Goal: Transaction & Acquisition: Book appointment/travel/reservation

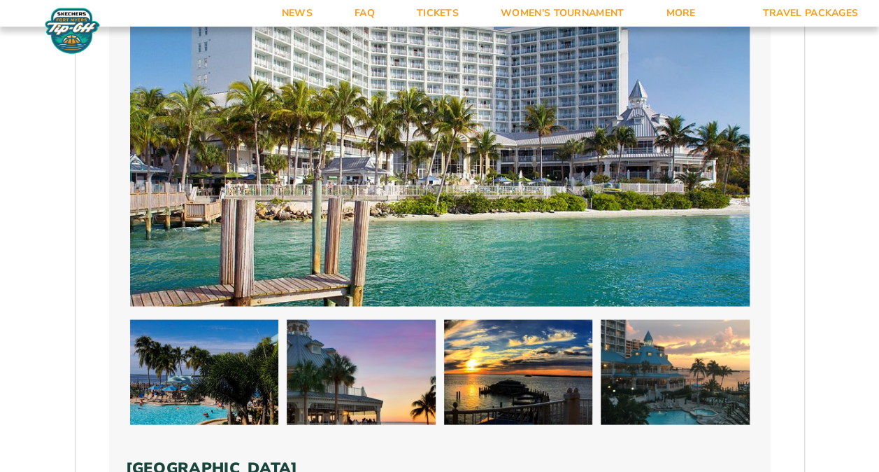
scroll to position [1214, 0]
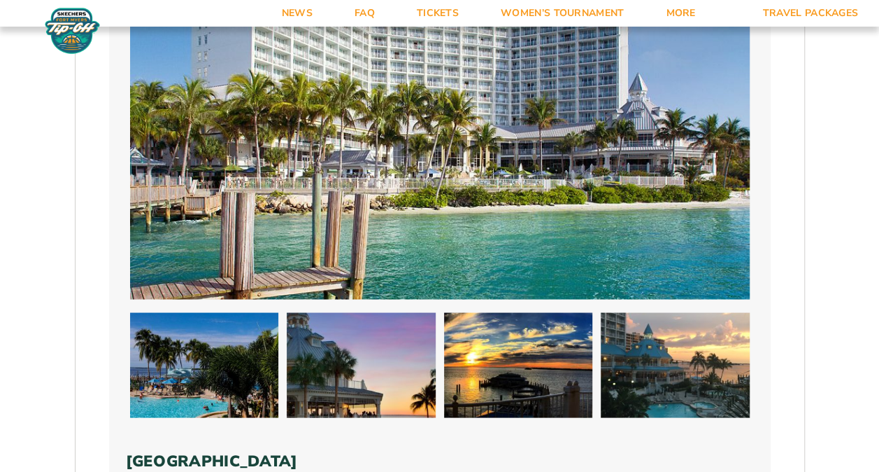
click at [656, 365] on img at bounding box center [675, 364] width 149 height 105
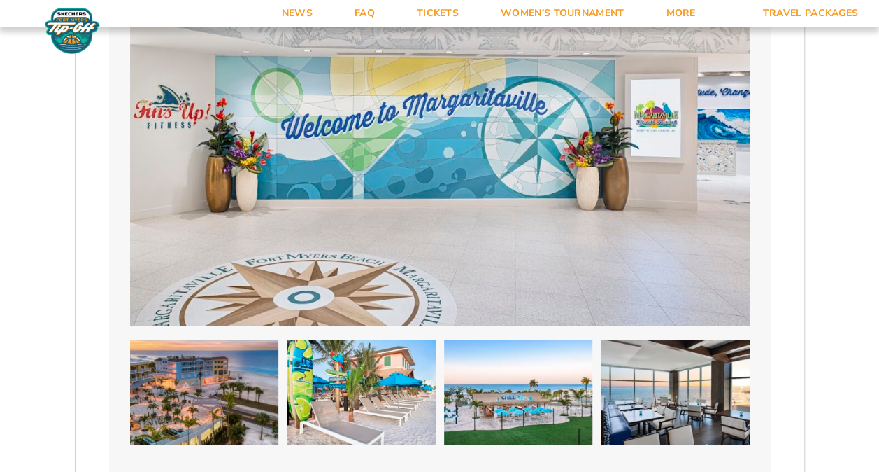
scroll to position [2016, 0]
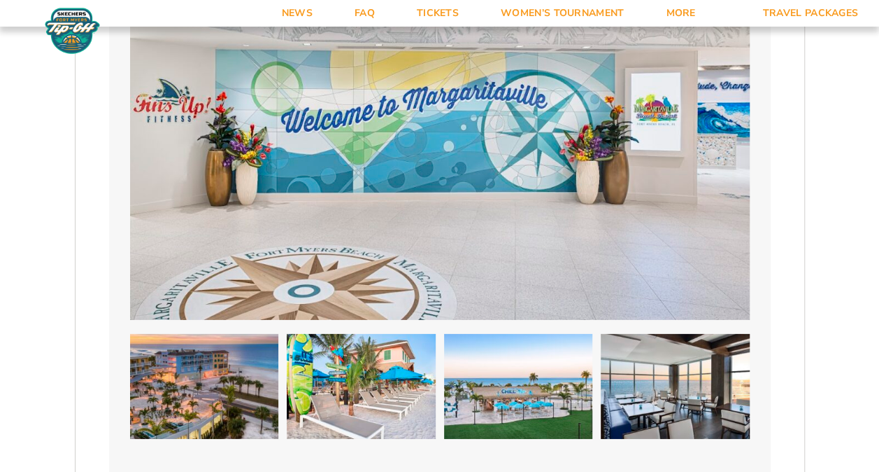
click at [232, 359] on img at bounding box center [204, 386] width 149 height 105
click at [222, 353] on img at bounding box center [204, 386] width 149 height 105
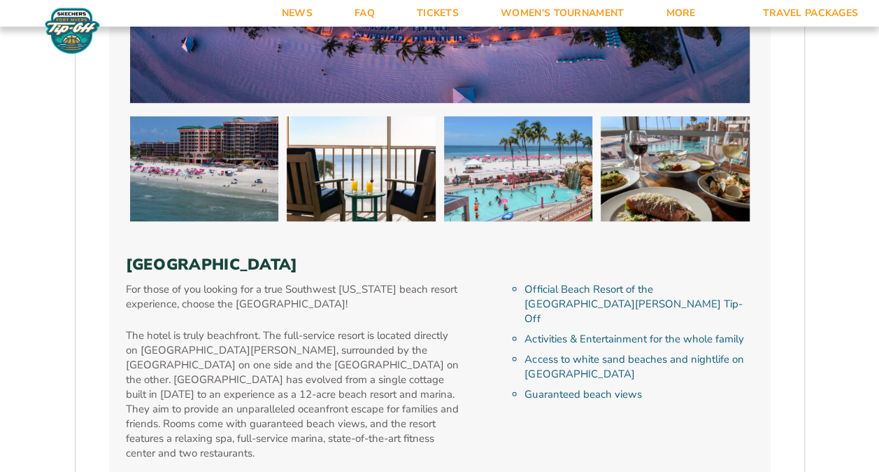
scroll to position [3143, 0]
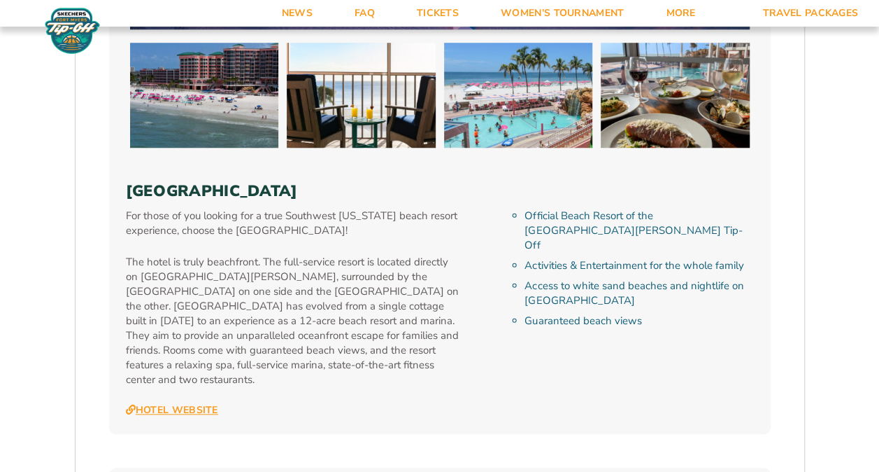
click at [158, 404] on link "Hotel Website" at bounding box center [172, 410] width 92 height 13
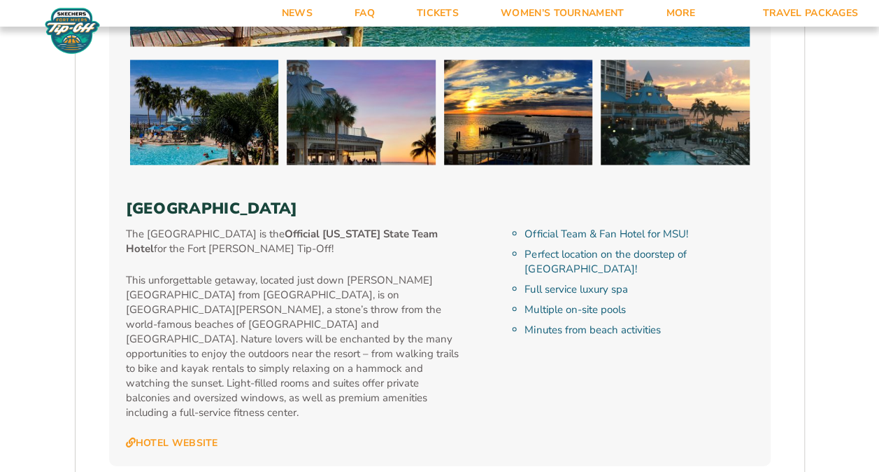
scroll to position [1498, 0]
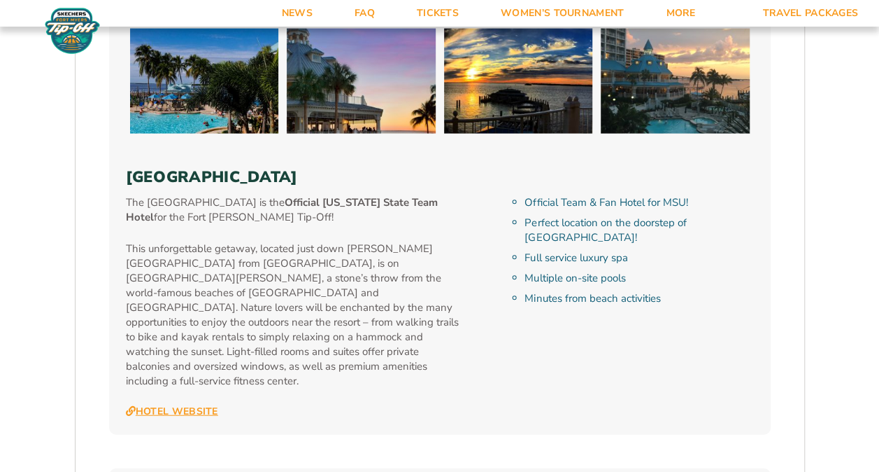
click at [185, 405] on link "Hotel Website" at bounding box center [172, 411] width 92 height 13
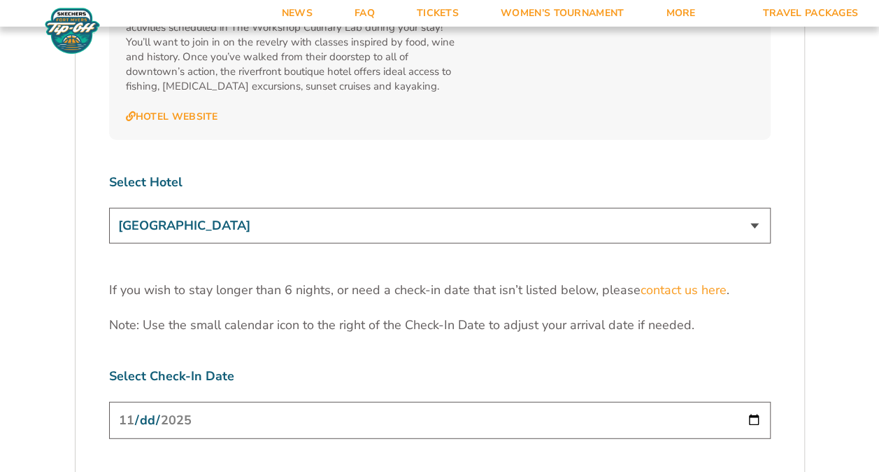
scroll to position [4265, 0]
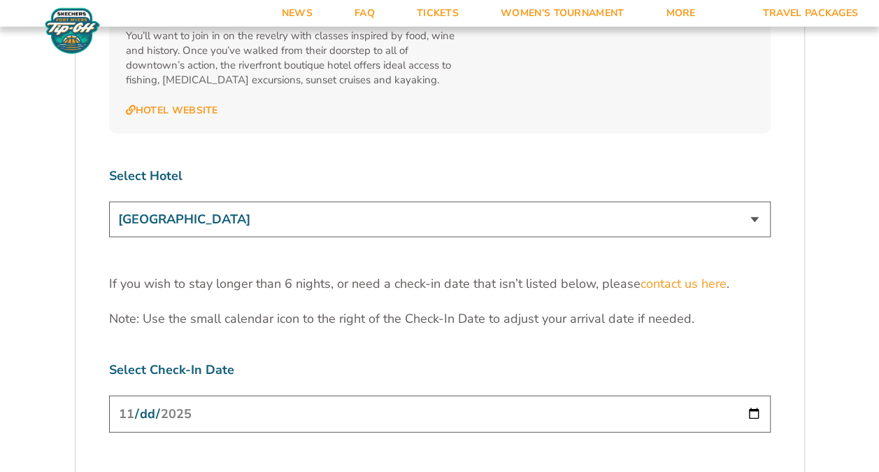
click at [752, 201] on select "[GEOGRAPHIC_DATA] [GEOGRAPHIC_DATA] [GEOGRAPHIC_DATA], Autograph Collection" at bounding box center [440, 219] width 662 height 36
select select "18478"
click at [109, 201] on select "[GEOGRAPHIC_DATA] [GEOGRAPHIC_DATA] [GEOGRAPHIC_DATA], Autograph Collection" at bounding box center [440, 219] width 662 height 36
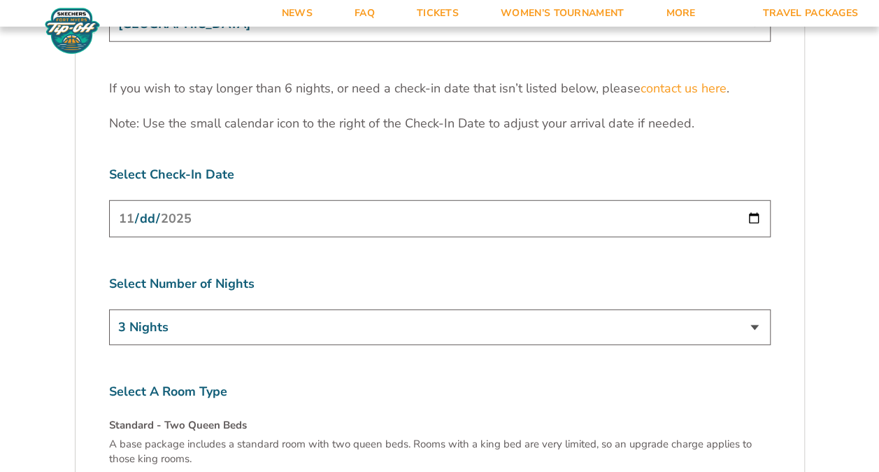
scroll to position [4467, 0]
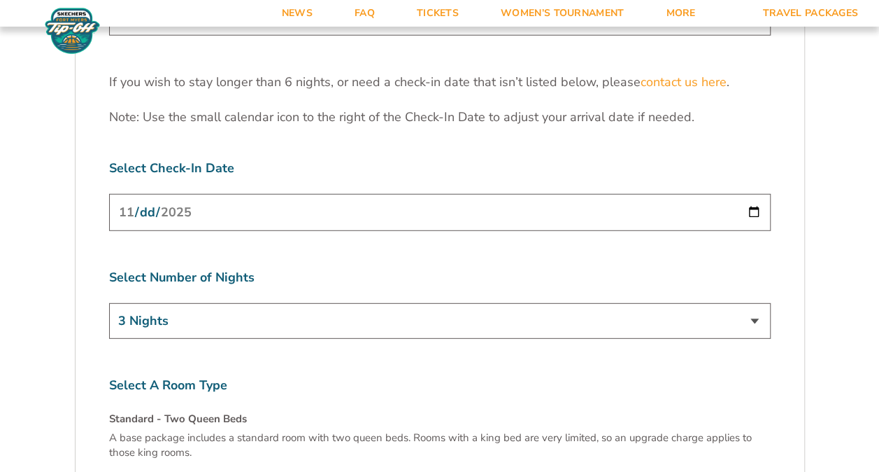
click at [753, 303] on select "3 Nights 4 Nights 5 Nights 6 Nights" at bounding box center [440, 321] width 662 height 36
select select "4 Nights"
click at [109, 303] on select "3 Nights 4 Nights 5 Nights 6 Nights" at bounding box center [440, 321] width 662 height 36
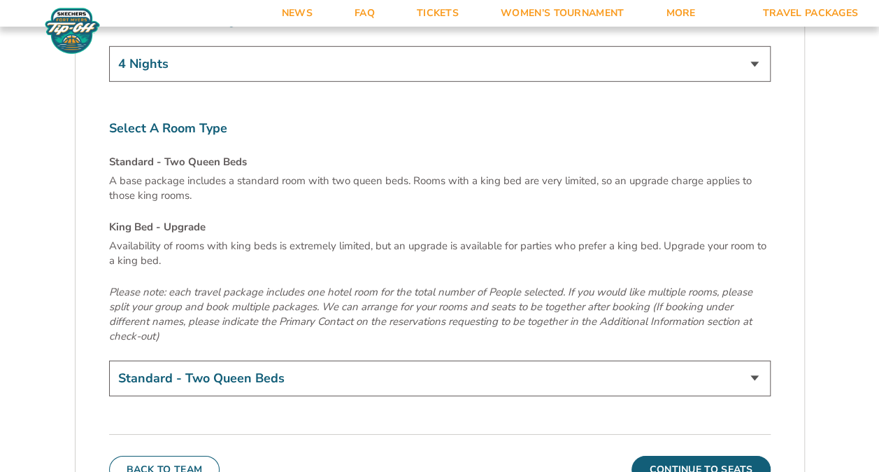
scroll to position [4742, 0]
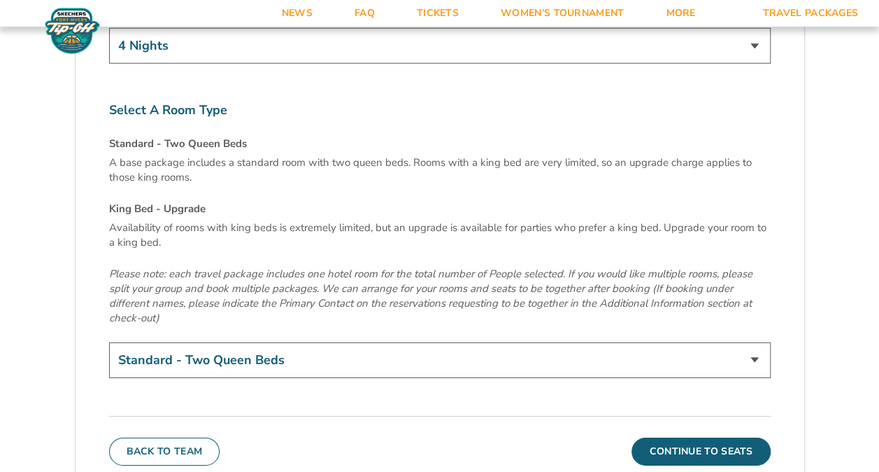
click at [754, 342] on select "Standard - Two Queen Beds King Bed - Upgrade (+$15 per night)" at bounding box center [440, 360] width 662 height 36
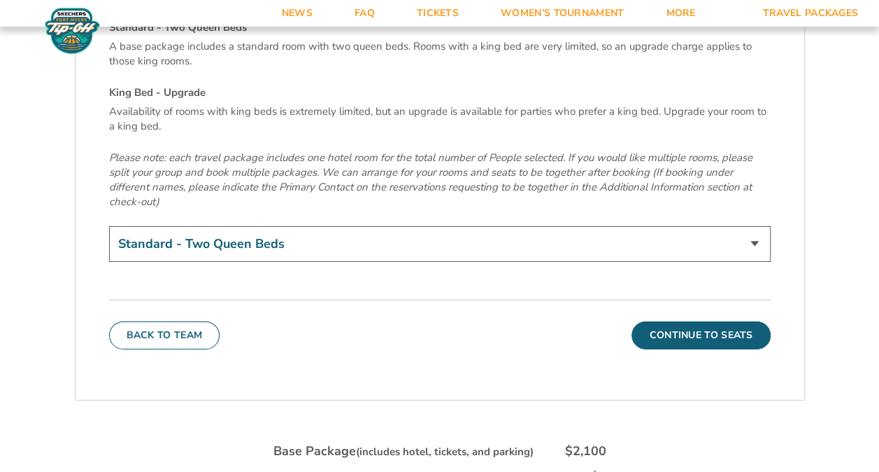
scroll to position [4864, 0]
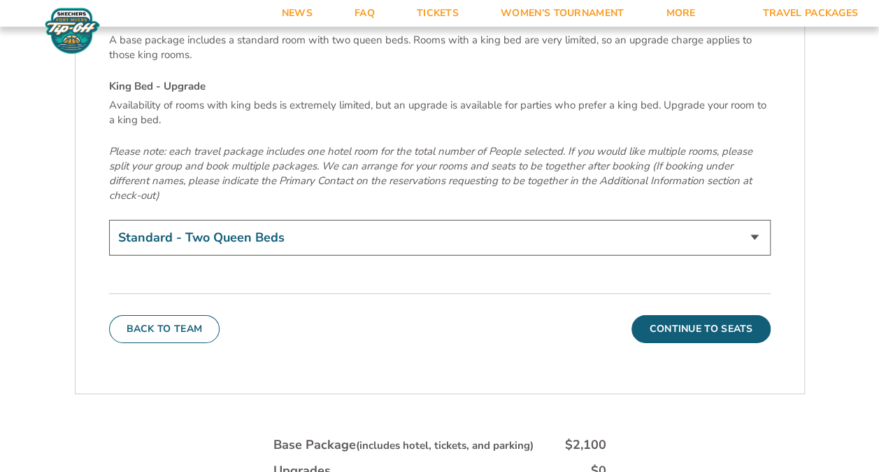
click at [691, 315] on button "Continue To Seats" at bounding box center [701, 329] width 139 height 28
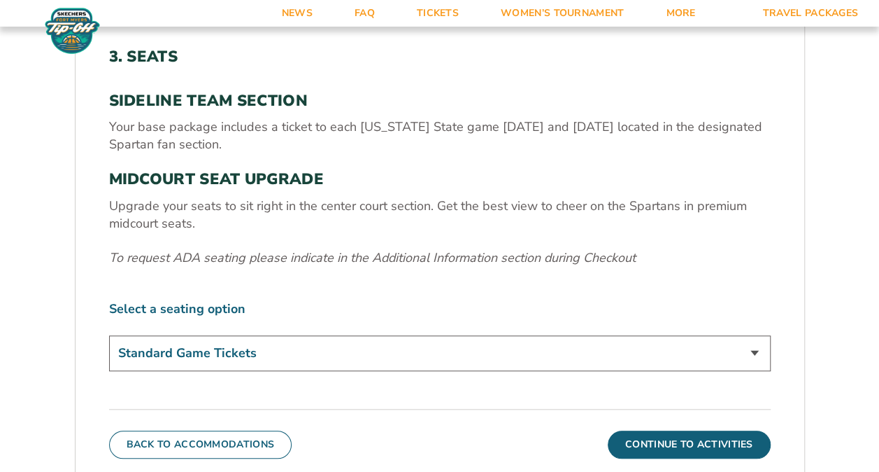
scroll to position [444, 0]
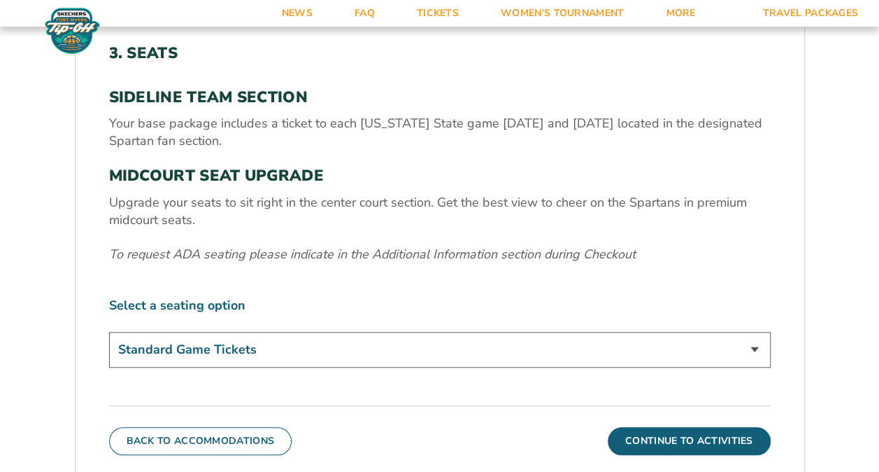
click at [754, 344] on select "Standard Game Tickets Midcourt Seat Upgrade (+$140 per person)" at bounding box center [440, 350] width 662 height 36
click at [819, 270] on div "1. Team 2. Accommodations 3. Seats 4. Activities 5. Parking 6. Details 1. Team …" at bounding box center [440, 375] width 798 height 927
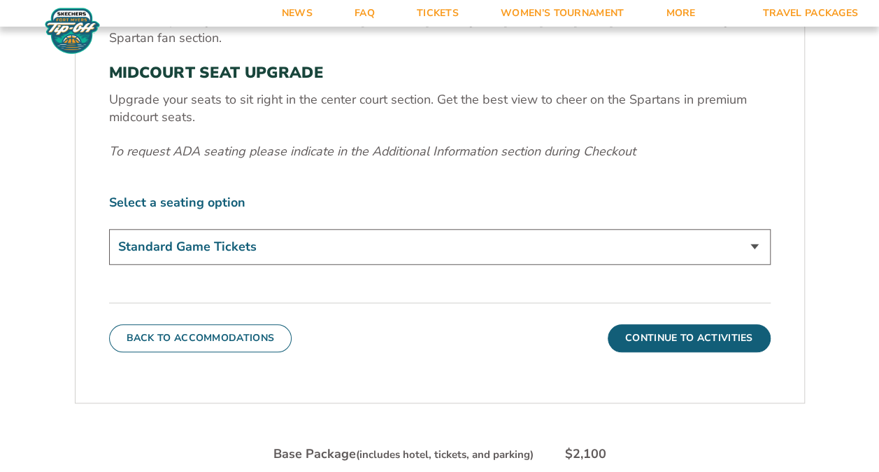
scroll to position [548, 0]
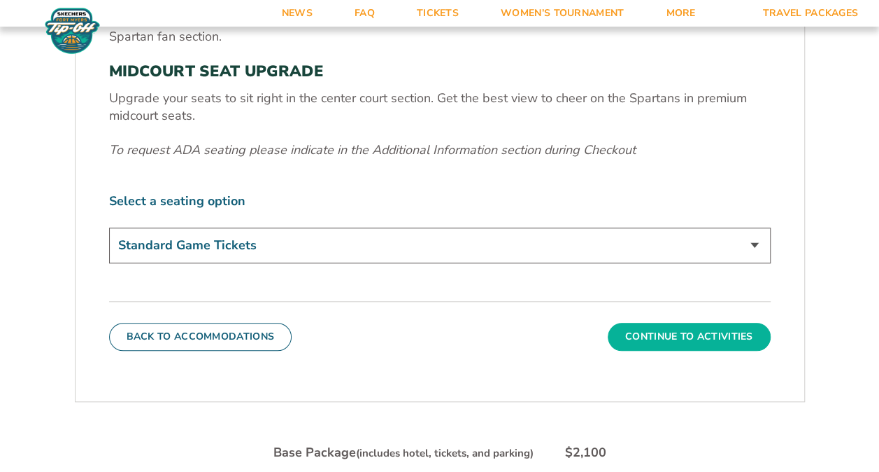
click at [667, 326] on button "Continue To Activities" at bounding box center [689, 337] width 163 height 28
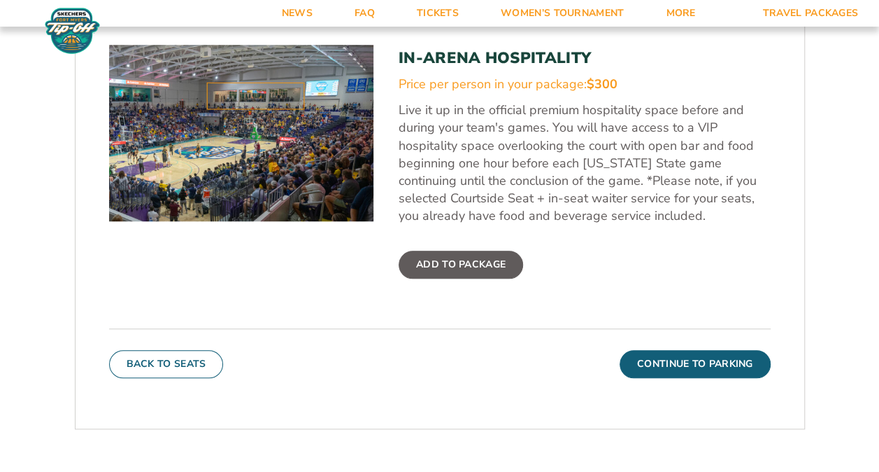
scroll to position [484, 0]
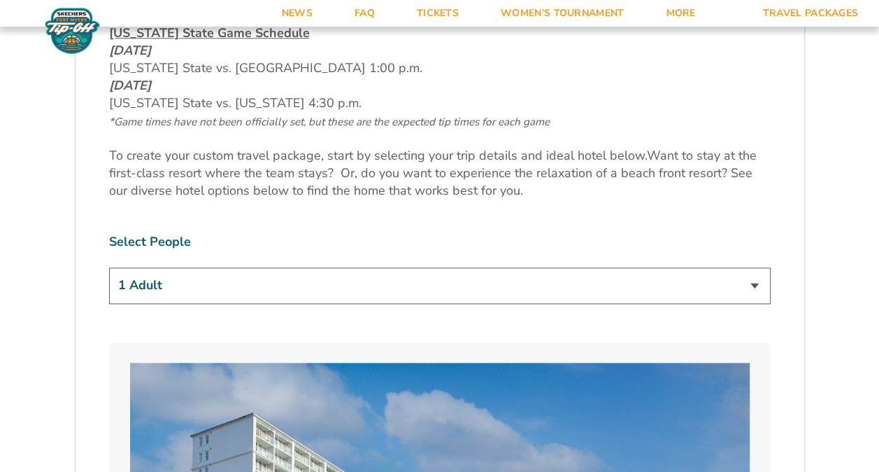
scroll to position [737, 0]
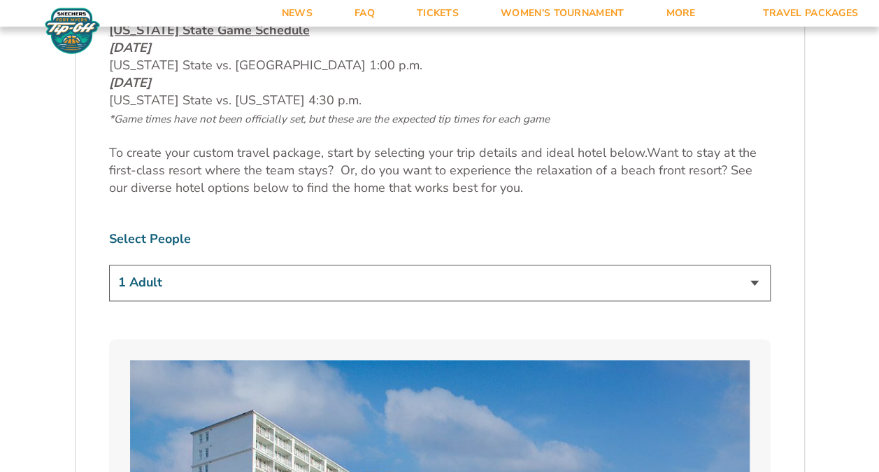
click at [751, 279] on select "1 Adult 2 Adults 3 Adults 4 Adults 2 Adults + 1 Child 2 Adults + 2 Children 2 A…" at bounding box center [440, 282] width 662 height 36
select select "2 Adults + 2 Children"
click at [109, 264] on select "1 Adult 2 Adults 3 Adults 4 Adults 2 Adults + 1 Child 2 Adults + 2 Children 2 A…" at bounding box center [440, 282] width 662 height 36
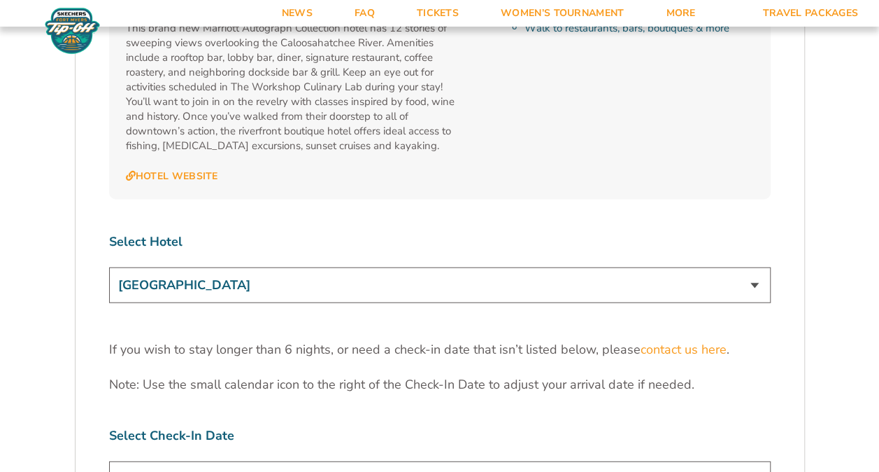
scroll to position [4295, 0]
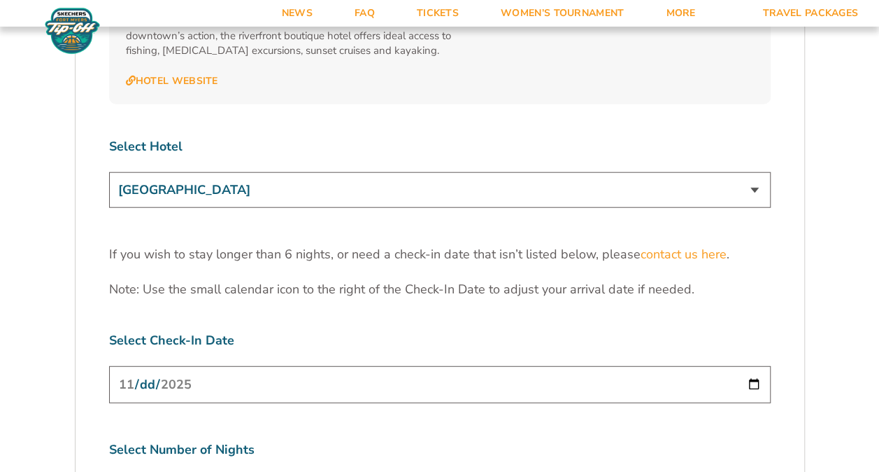
click at [753, 172] on select "[GEOGRAPHIC_DATA] [GEOGRAPHIC_DATA] [GEOGRAPHIC_DATA], Autograph Collection" at bounding box center [440, 190] width 662 height 36
select select "18478"
click at [109, 172] on select "[GEOGRAPHIC_DATA] [GEOGRAPHIC_DATA] [GEOGRAPHIC_DATA], Autograph Collection" at bounding box center [440, 190] width 662 height 36
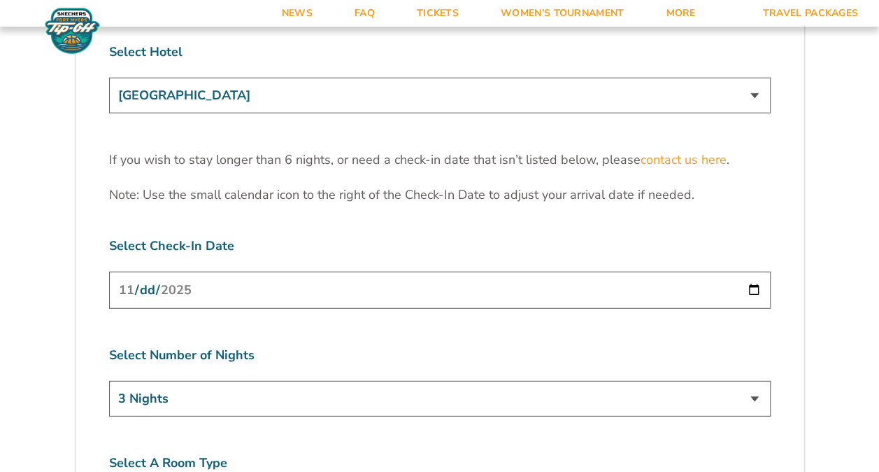
scroll to position [4390, 0]
click at [756, 380] on select "3 Nights 4 Nights 5 Nights 6 Nights" at bounding box center [440, 398] width 662 height 36
select select "4 Nights"
click at [109, 380] on select "3 Nights 4 Nights 5 Nights 6 Nights" at bounding box center [440, 398] width 662 height 36
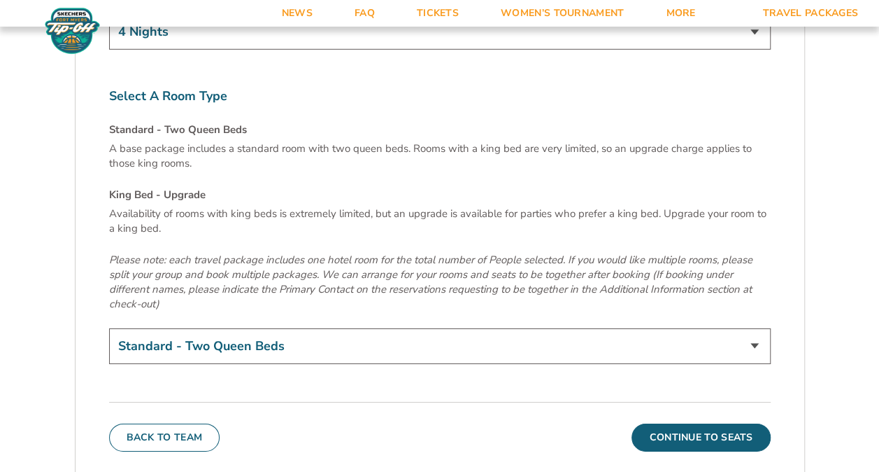
scroll to position [4757, 0]
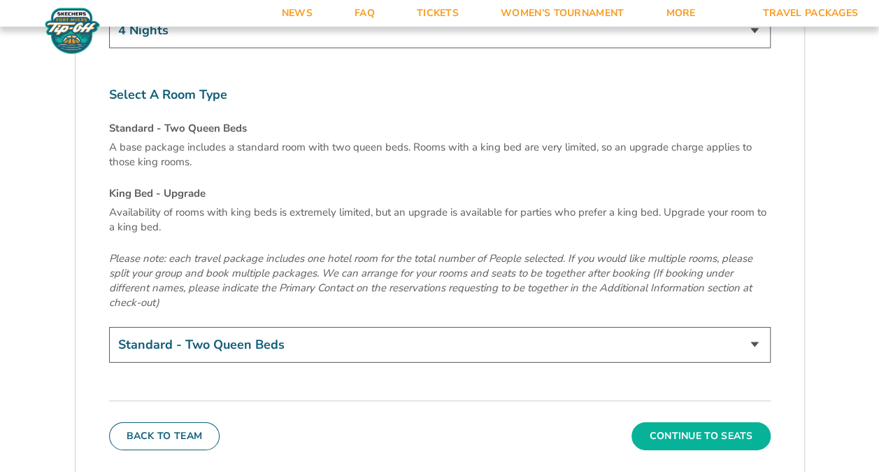
click at [719, 422] on button "Continue To Seats" at bounding box center [701, 436] width 139 height 28
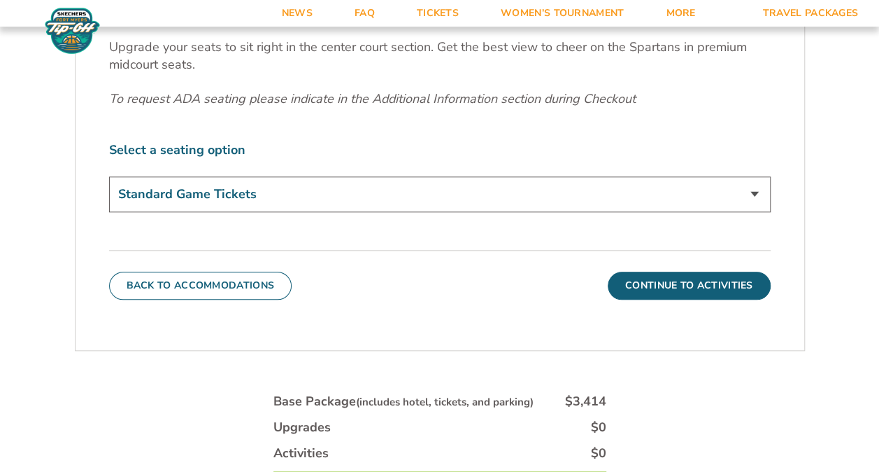
scroll to position [600, 0]
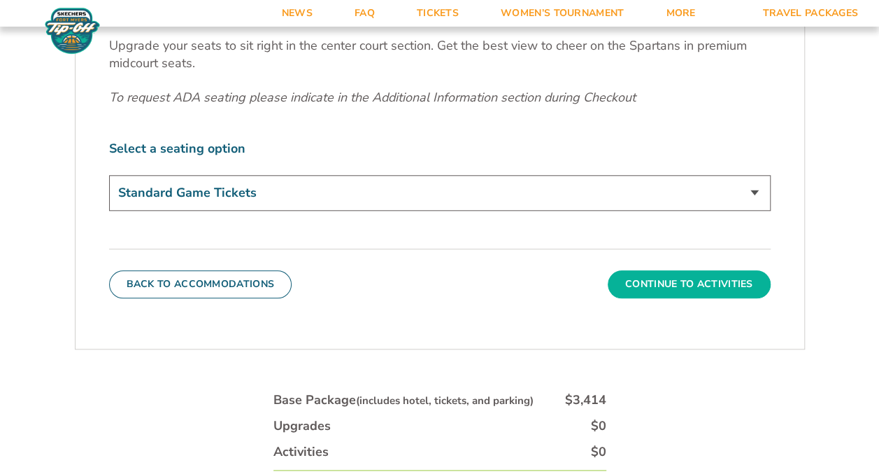
click at [695, 276] on button "Continue To Activities" at bounding box center [689, 284] width 163 height 28
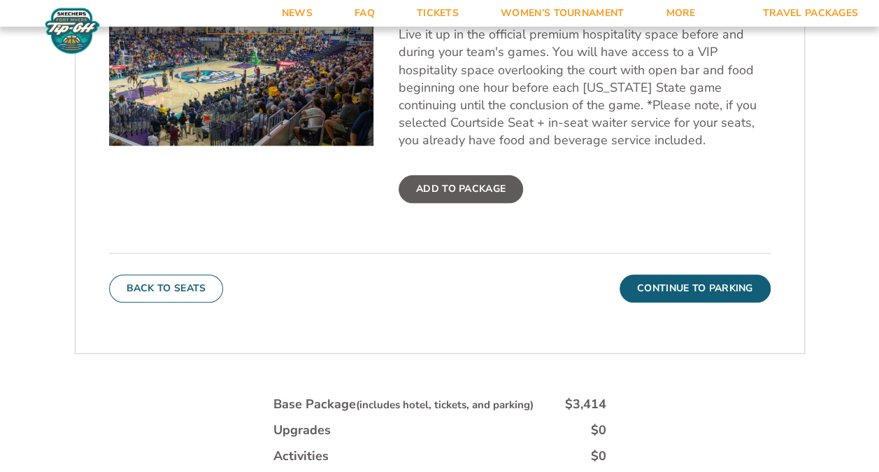
scroll to position [571, 0]
click at [707, 283] on button "Continue To Parking" at bounding box center [695, 288] width 151 height 28
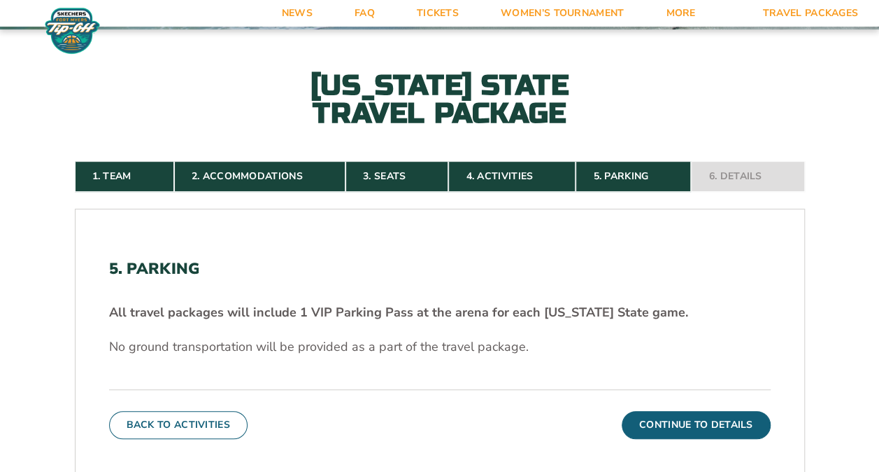
scroll to position [222, 0]
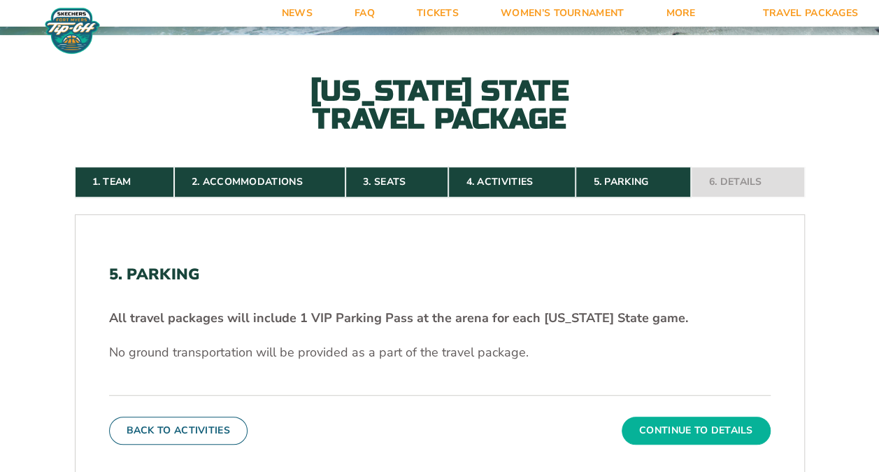
click at [716, 432] on button "Continue To Details" at bounding box center [696, 430] width 149 height 28
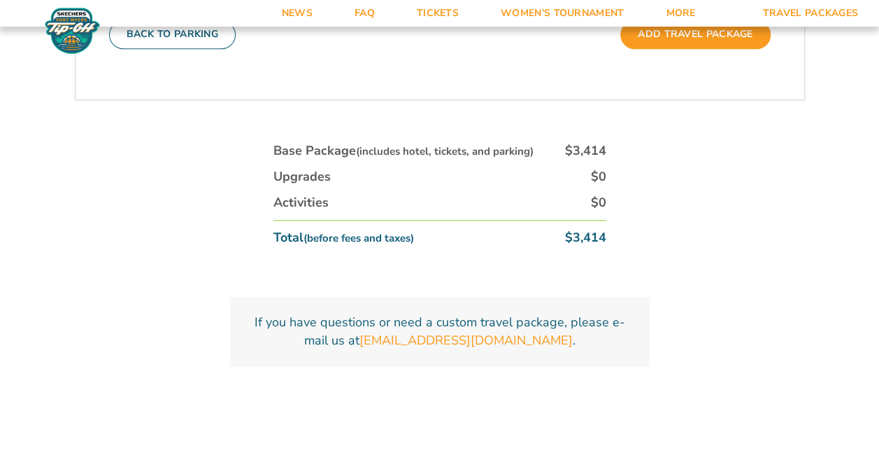
scroll to position [741, 0]
